Goal: Navigation & Orientation: Find specific page/section

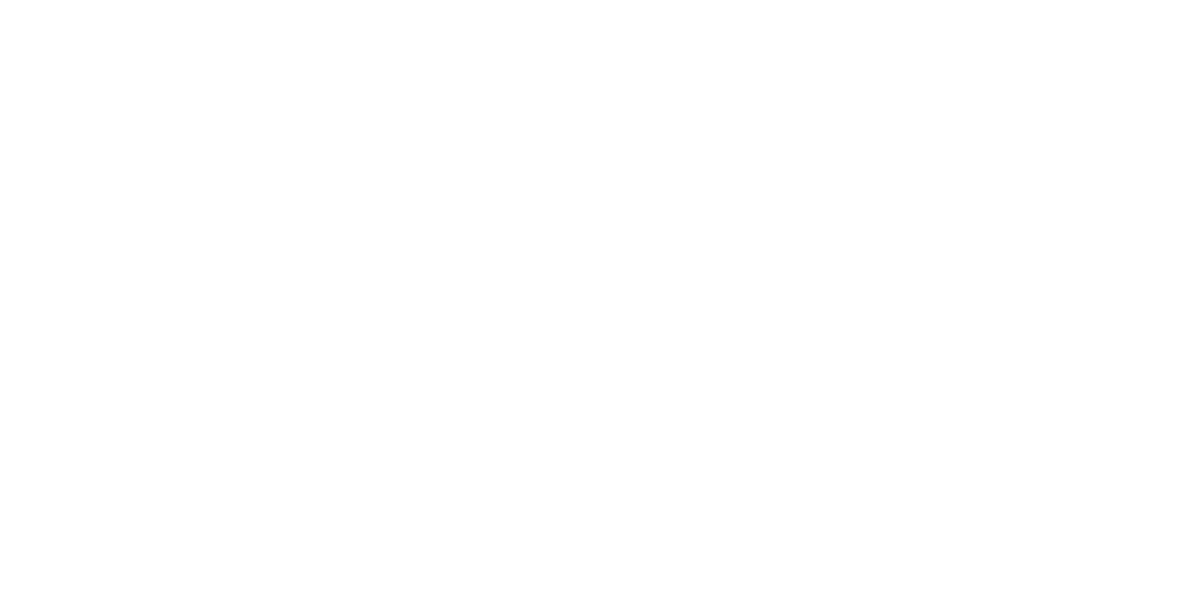
click at [698, 245] on body at bounding box center [597, 299] width 1195 height 598
